Goal: Check status: Check status

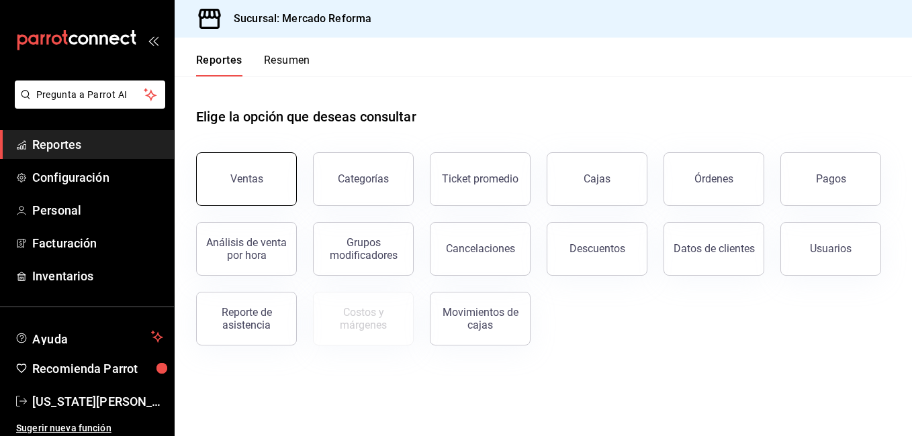
click at [244, 185] on div "Ventas" at bounding box center [246, 179] width 33 height 13
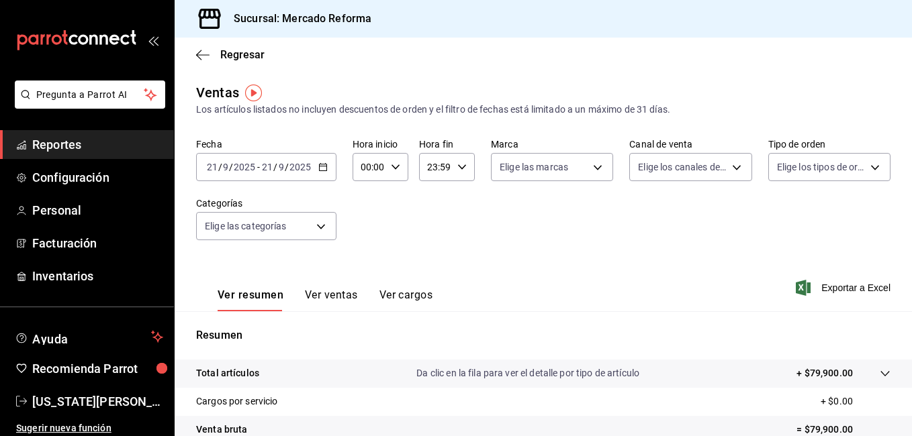
click at [321, 170] on icon "button" at bounding box center [322, 166] width 9 height 9
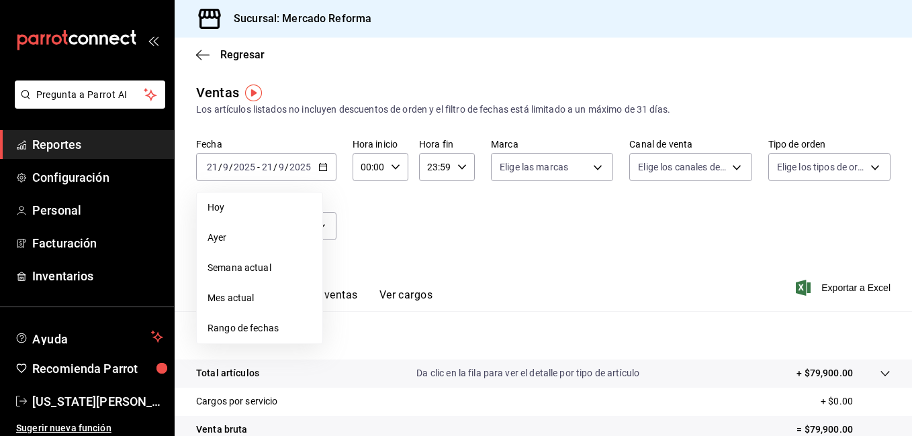
click at [371, 224] on div "Fecha [DATE] [DATE] - [DATE] [DATE] [DATE] [DATE] Semana actual Mes actual Rang…" at bounding box center [543, 197] width 694 height 118
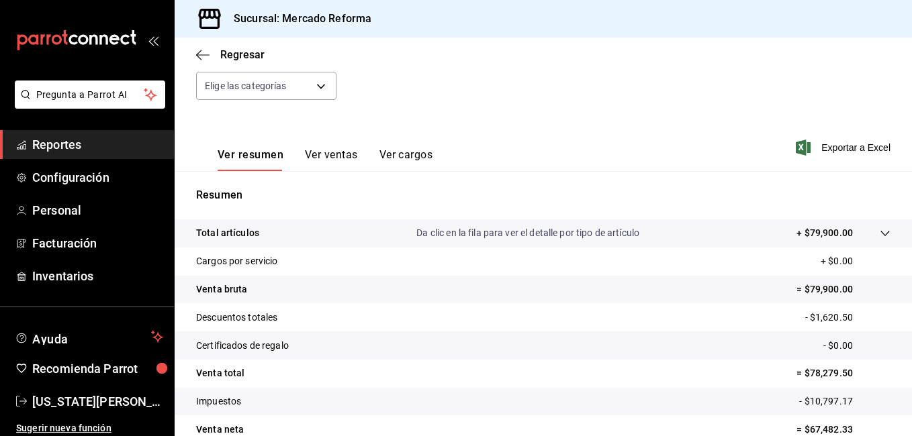
scroll to position [140, 0]
click at [71, 140] on span "Reportes" at bounding box center [97, 145] width 131 height 18
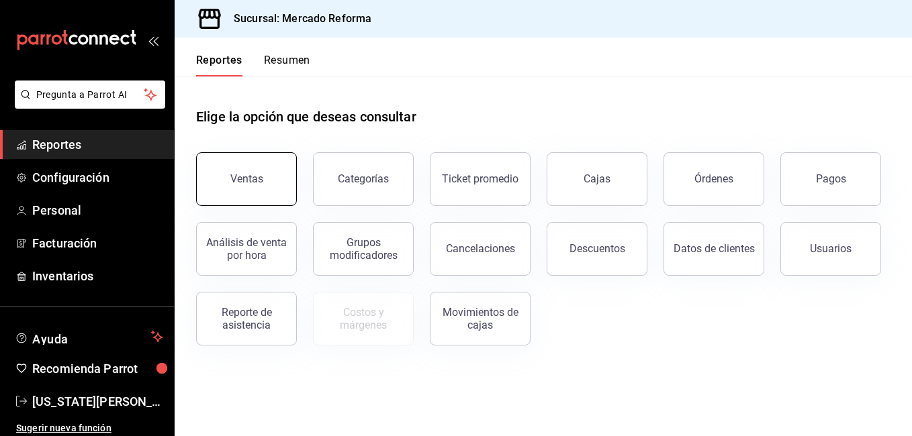
click at [277, 184] on button "Ventas" at bounding box center [246, 179] width 101 height 54
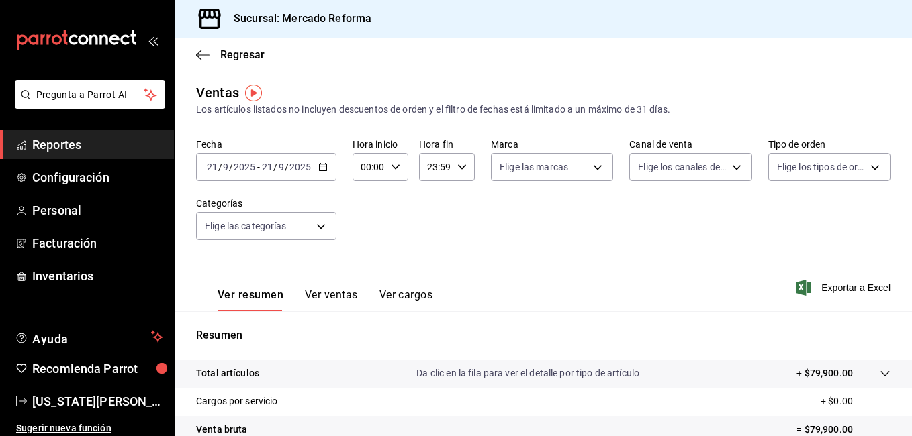
click at [322, 168] on icon "button" at bounding box center [322, 166] width 9 height 9
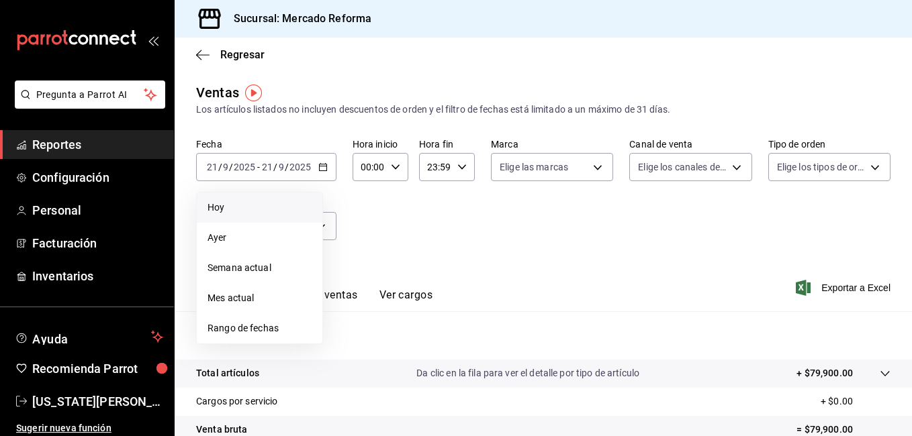
click at [219, 209] on span "Hoy" at bounding box center [259, 208] width 104 height 14
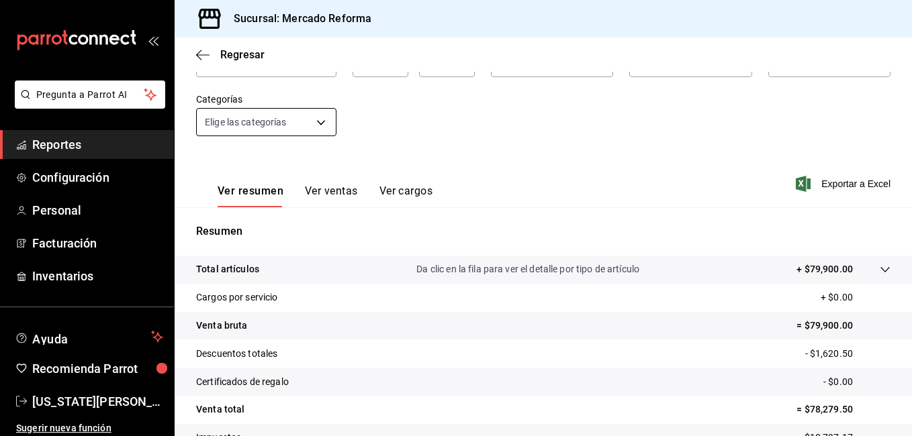
scroll to position [201, 0]
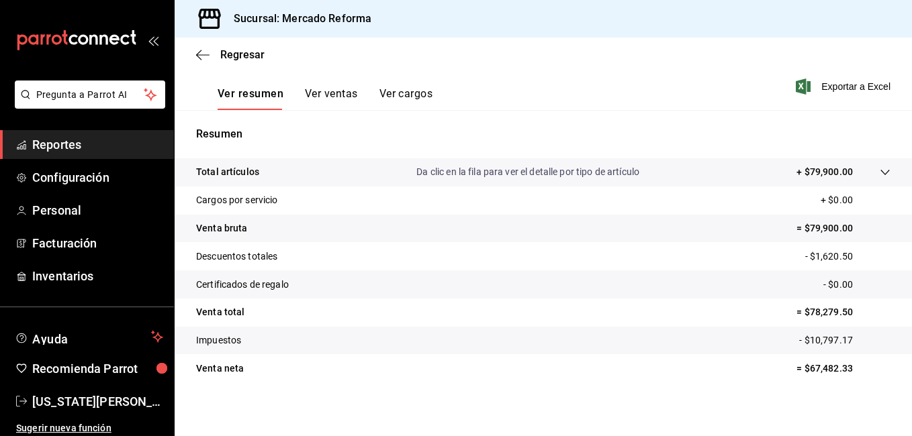
click at [88, 146] on span "Reportes" at bounding box center [97, 145] width 131 height 18
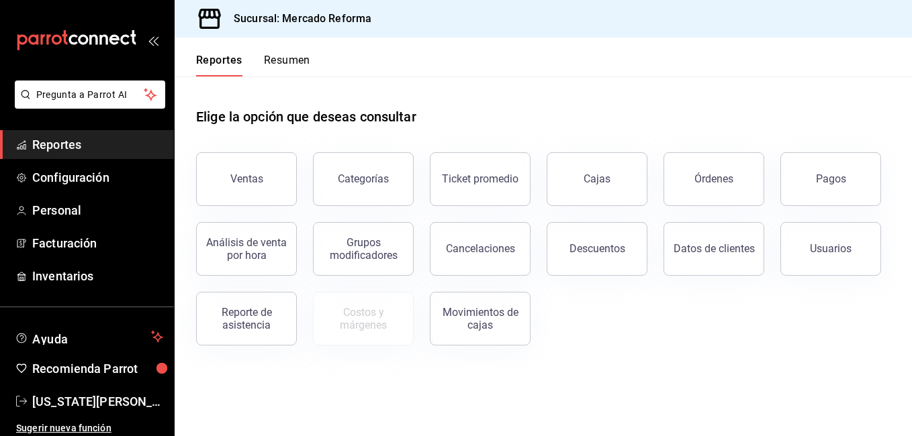
drag, startPoint x: 800, startPoint y: 193, endPoint x: 788, endPoint y: 192, distance: 11.5
click at [797, 193] on button "Pagos" at bounding box center [830, 179] width 101 height 54
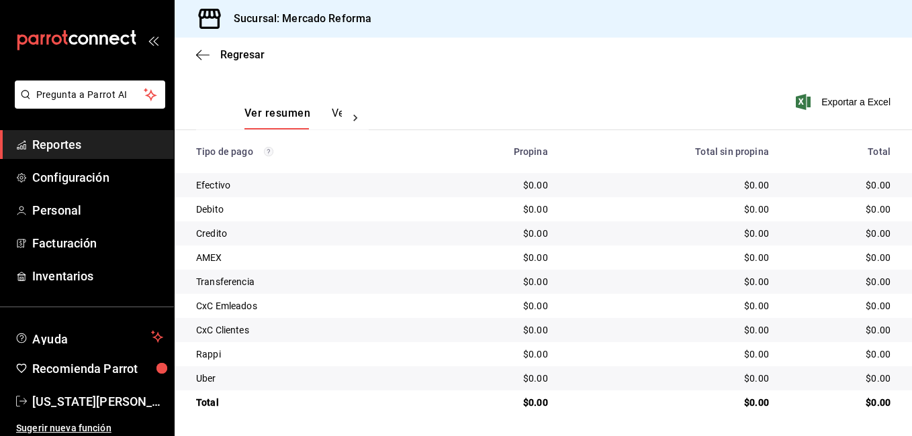
scroll to position [46, 0]
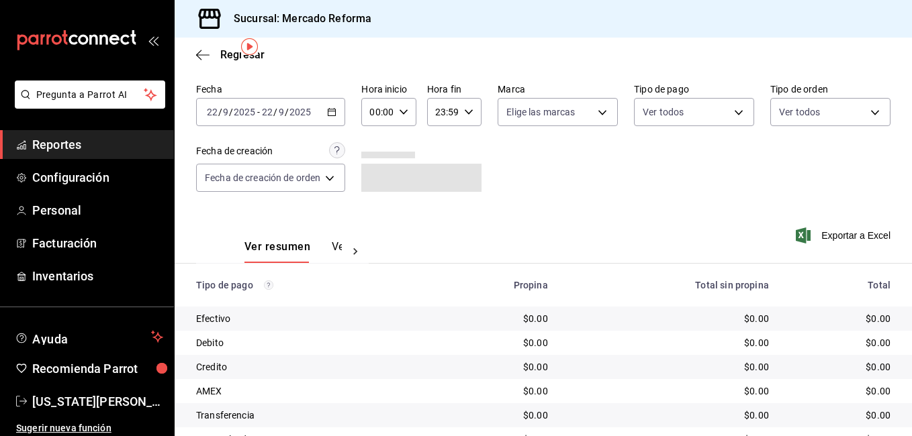
click at [333, 109] on icon "button" at bounding box center [331, 111] width 9 height 9
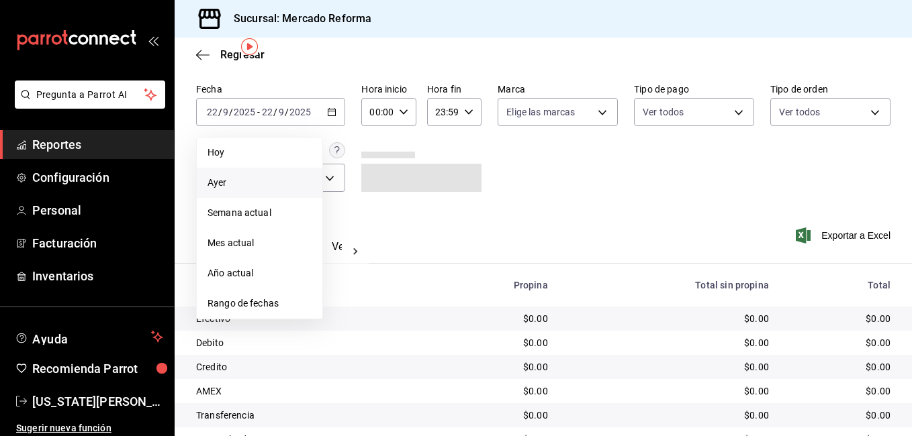
click at [223, 183] on span "Ayer" at bounding box center [259, 183] width 104 height 14
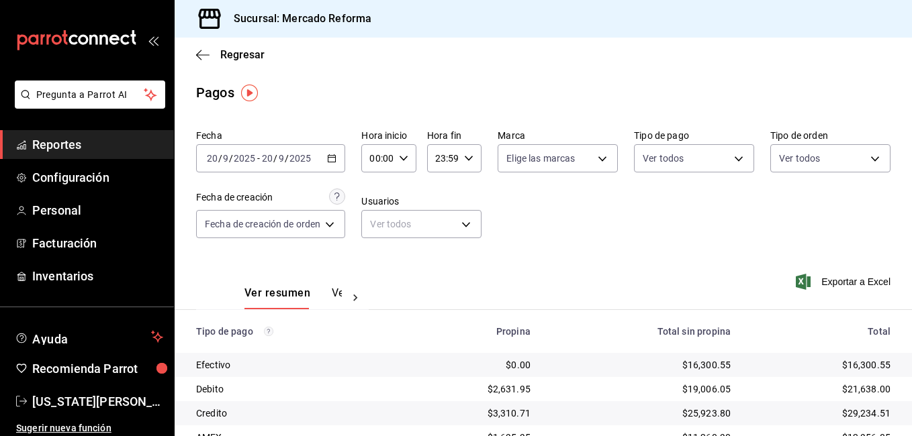
click at [333, 158] on icon "button" at bounding box center [331, 158] width 9 height 9
click at [218, 161] on input "20" at bounding box center [212, 158] width 12 height 11
click at [332, 159] on icon "button" at bounding box center [331, 158] width 9 height 9
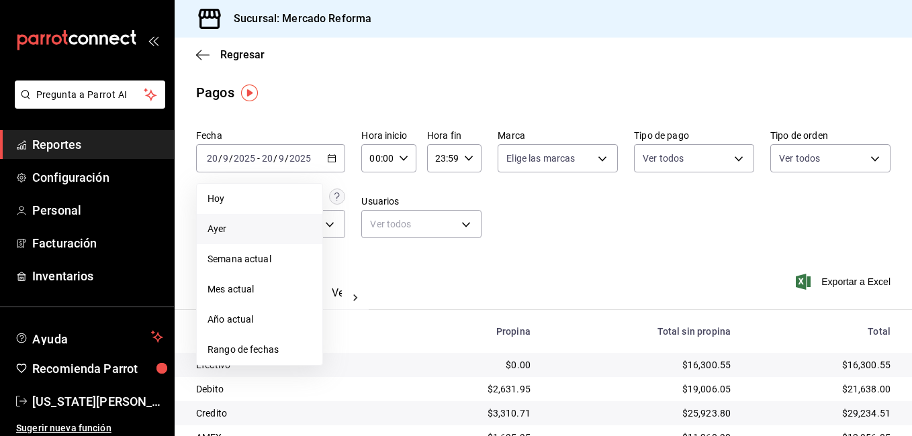
click at [238, 224] on span "Ayer" at bounding box center [259, 229] width 104 height 14
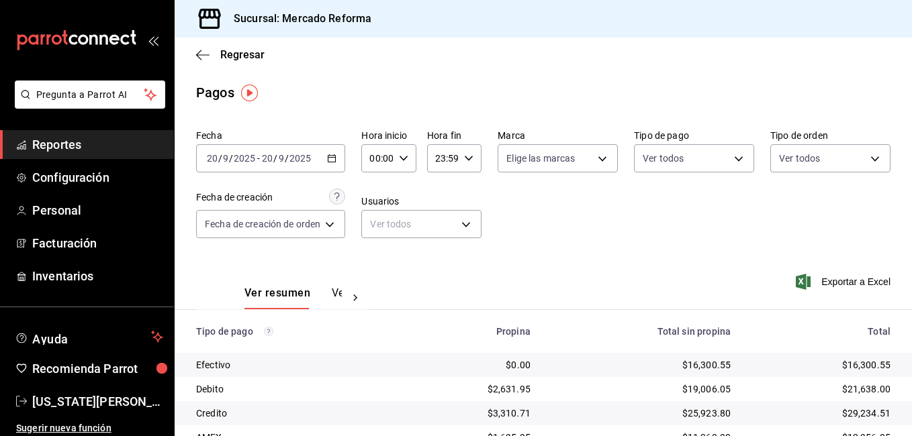
click at [336, 162] on \(Stroke\) "button" at bounding box center [332, 158] width 8 height 7
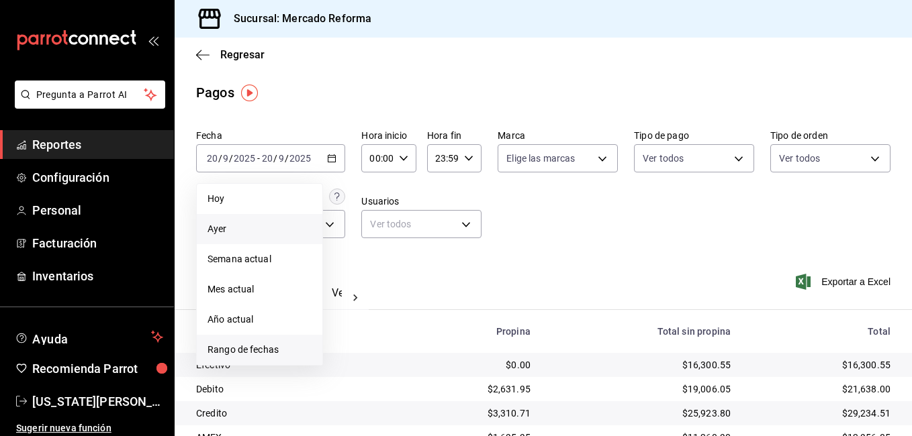
click at [265, 347] on span "Rango de fechas" at bounding box center [259, 350] width 104 height 14
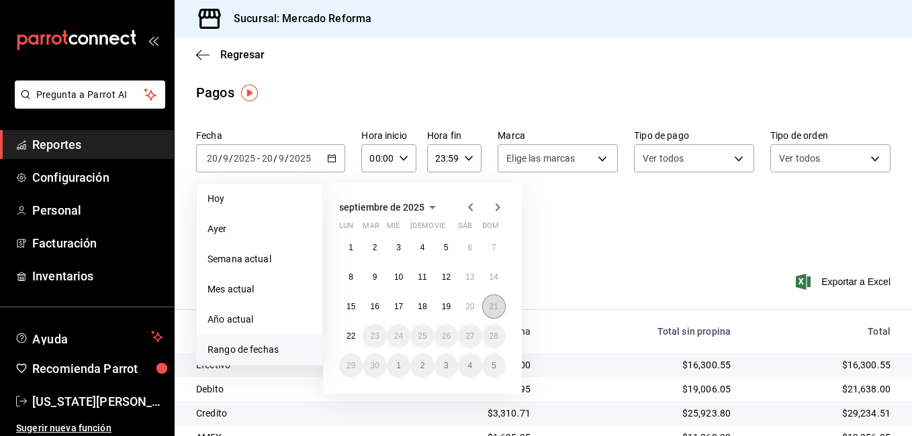
click at [494, 310] on abbr "21" at bounding box center [493, 306] width 9 height 9
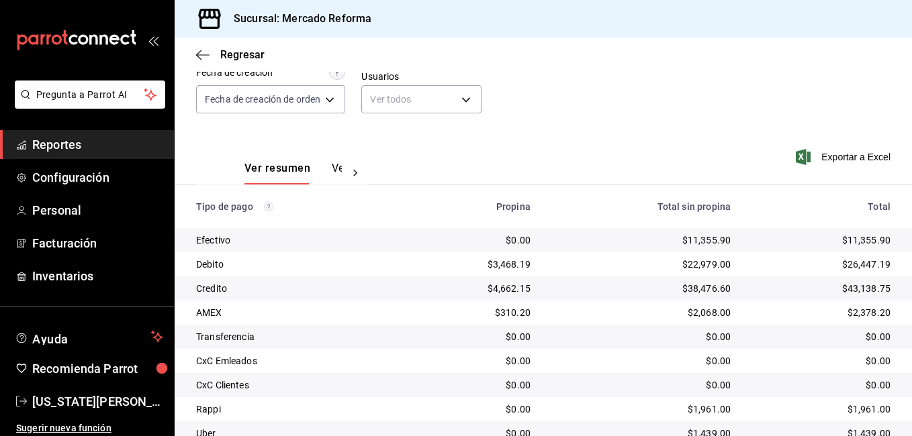
scroll to position [181, 0]
